Goal: Navigation & Orientation: Understand site structure

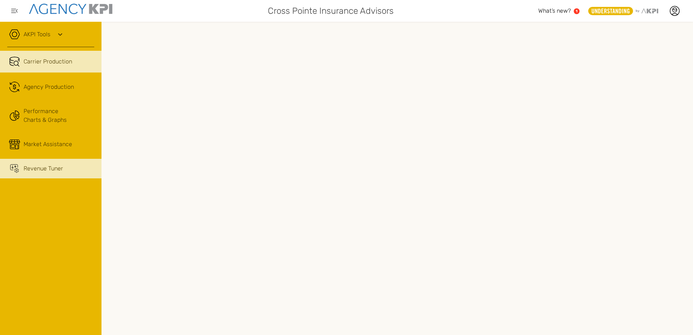
click at [59, 171] on span "Revenue Tuner" at bounding box center [43, 168] width 39 height 9
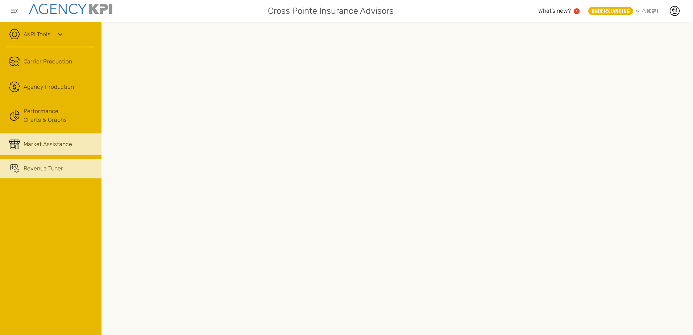
click at [62, 143] on span "Market Assistance" at bounding box center [48, 144] width 49 height 9
click at [60, 33] on icon at bounding box center [60, 34] width 9 height 9
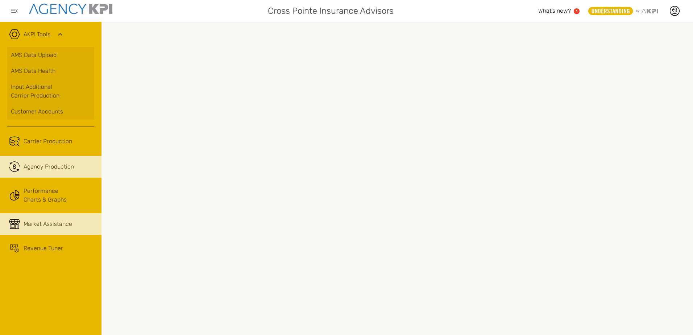
click at [61, 170] on span "Agency Production" at bounding box center [49, 166] width 50 height 9
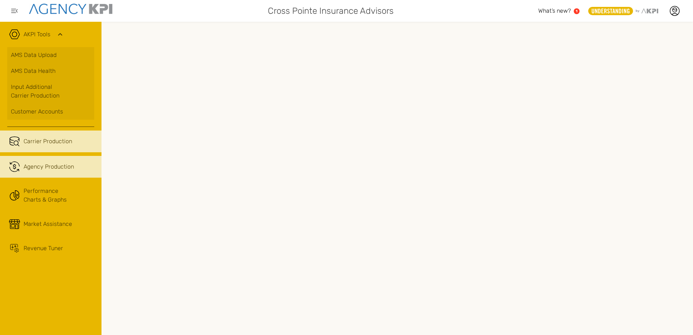
click at [65, 145] on span "Carrier Production" at bounding box center [48, 141] width 49 height 9
click at [64, 167] on span "Agency Production" at bounding box center [49, 166] width 50 height 9
